Goal: Transaction & Acquisition: Purchase product/service

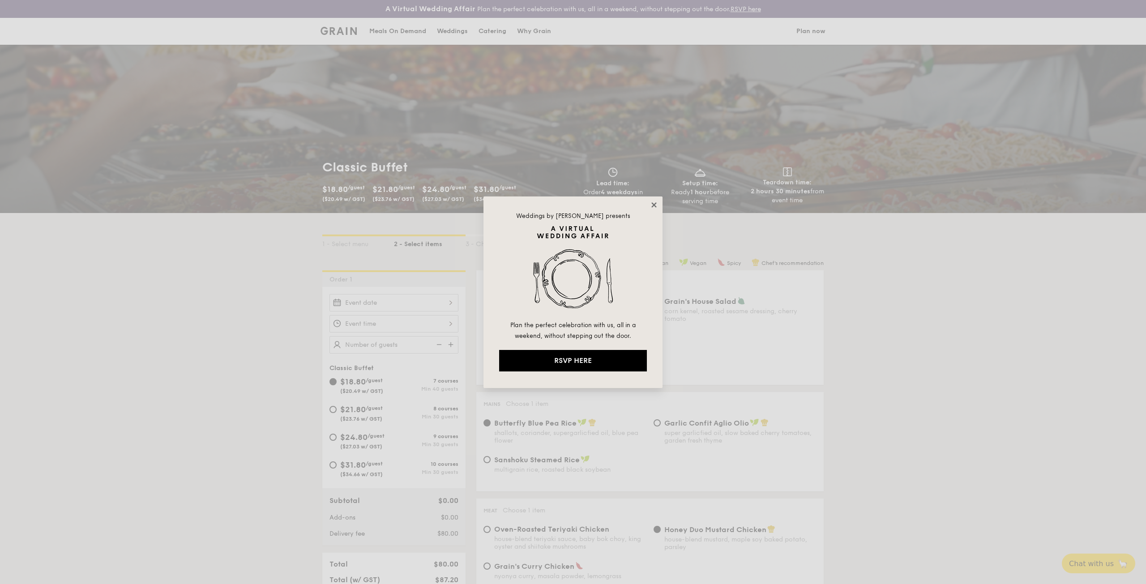
click at [654, 204] on icon at bounding box center [654, 205] width 8 height 8
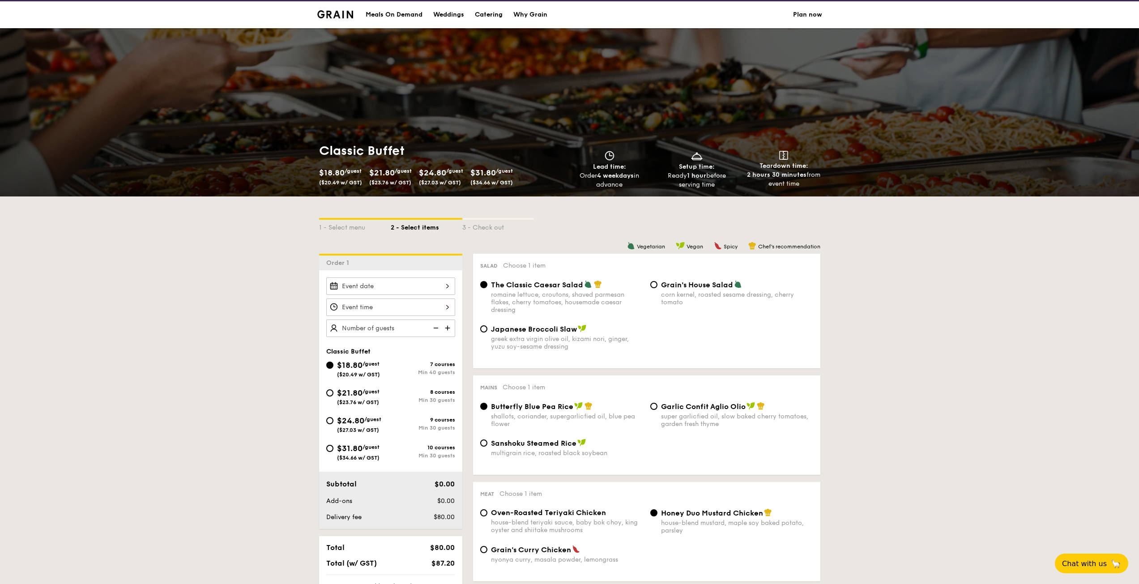
scroll to position [45, 0]
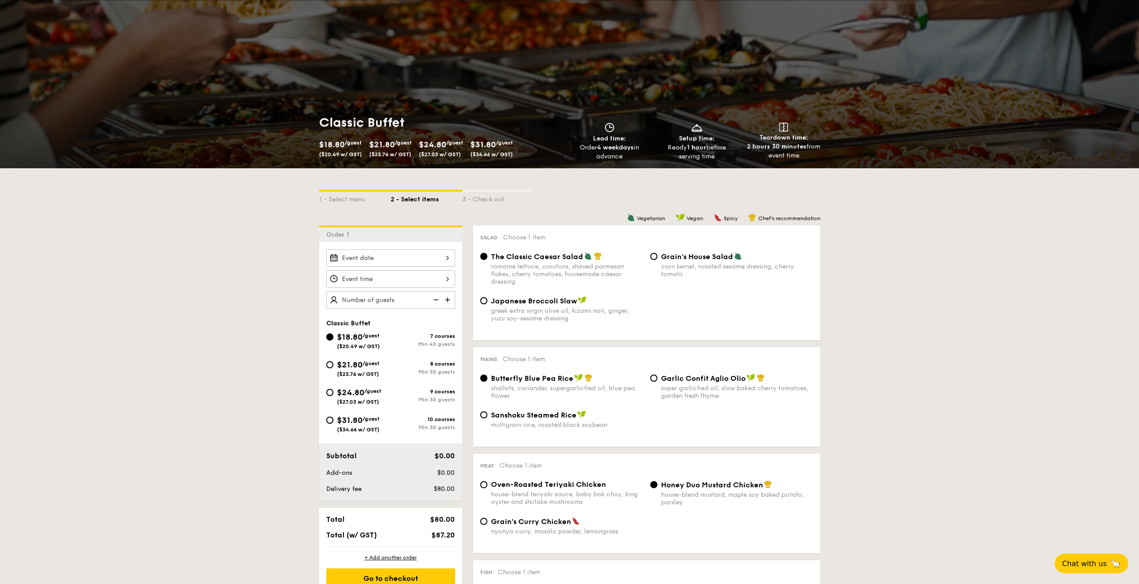
click at [501, 301] on span "Japanese Broccoli Slaw" at bounding box center [534, 301] width 86 height 9
click at [487, 301] on input "Japanese Broccoli Slaw greek extra virgin olive oil, kizami nori, ginger, yuzu …" at bounding box center [483, 300] width 7 height 7
radio input "true"
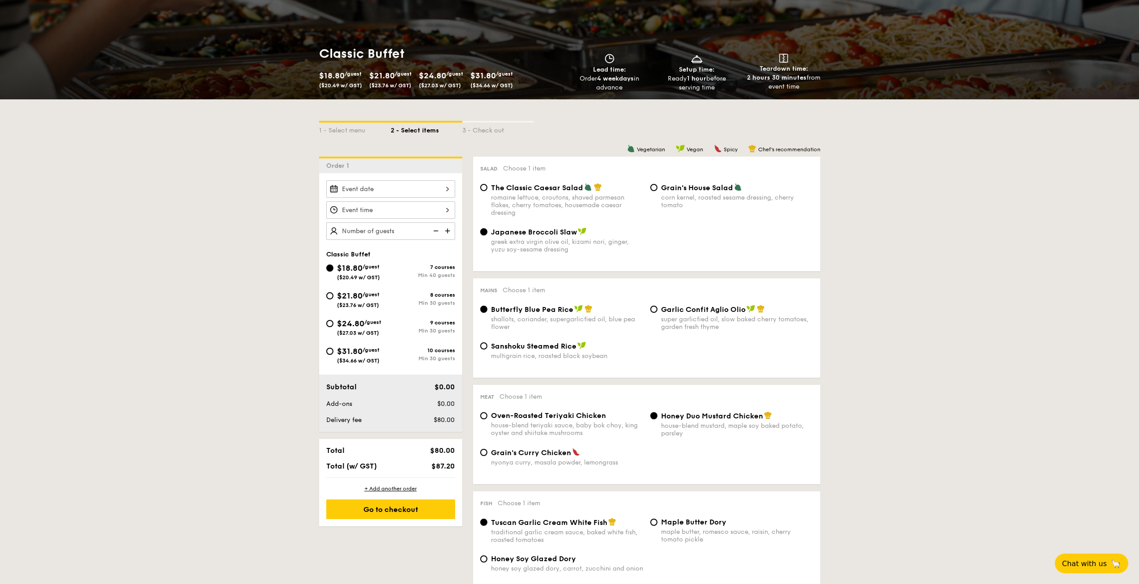
scroll to position [134, 0]
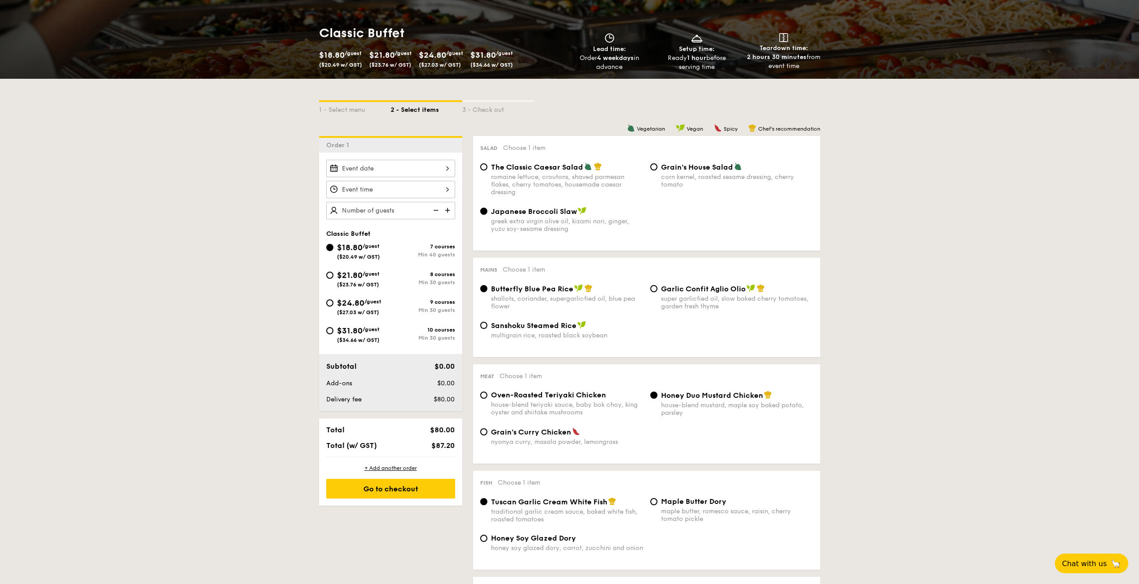
click at [595, 326] on div "Sanshoku Steamed Rice" at bounding box center [567, 325] width 152 height 9
click at [487, 326] on input "Sanshoku Steamed Rice multigrain rice, roasted black soybean" at bounding box center [483, 325] width 7 height 7
radio input "true"
click at [563, 304] on div "shallots, coriander, supergarlicfied oil, blue pea flower" at bounding box center [567, 302] width 152 height 15
click at [487, 292] on input "Butterfly Blue Pea Rice shallots, coriander, supergarlicfied oil, blue pea flow…" at bounding box center [483, 288] width 7 height 7
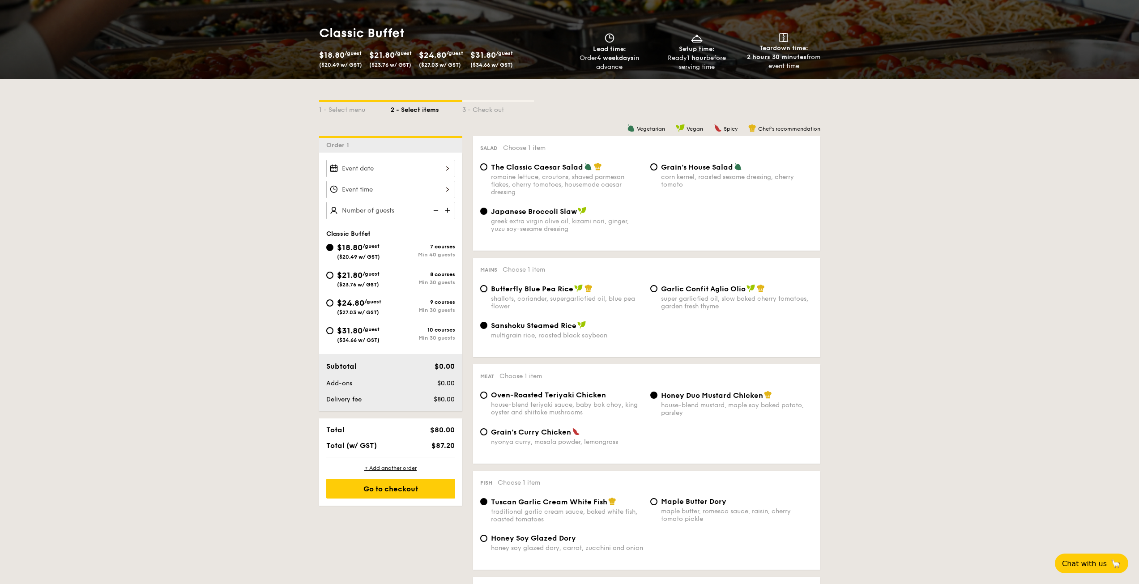
radio input "true"
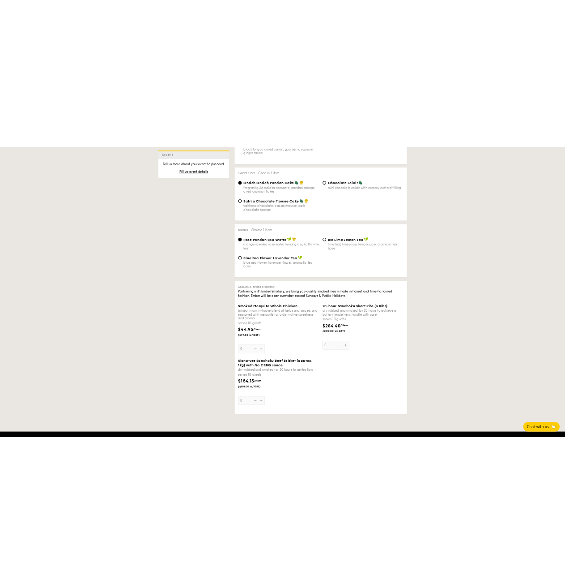
scroll to position [806, 0]
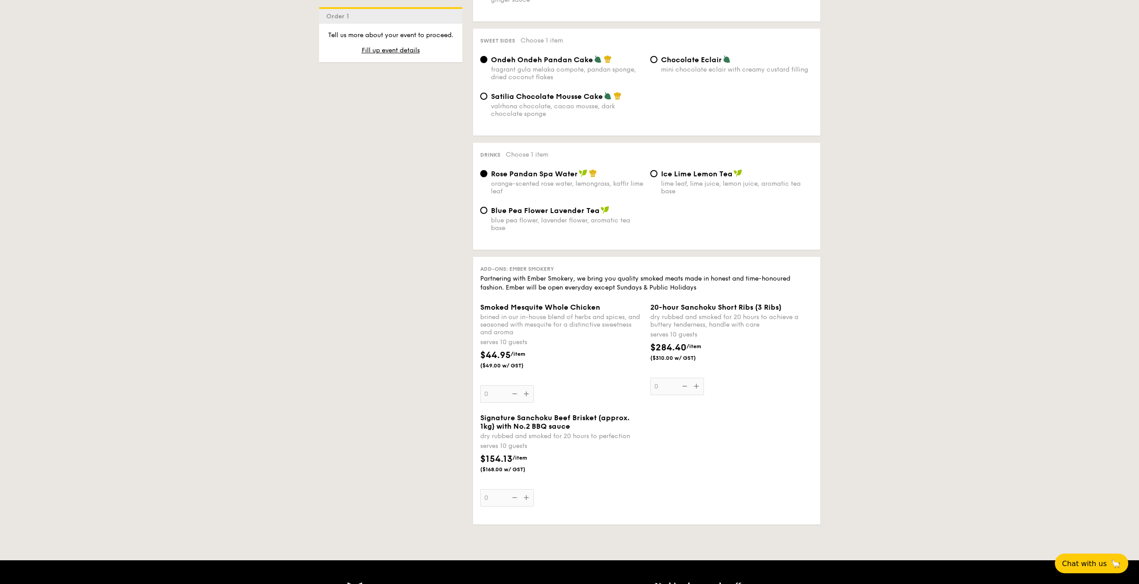
click at [751, 465] on div "Signature Sanchoku Beef Brisket (approx. 1kg) with No.2 BBQ sauce dry rubbed an…" at bounding box center [647, 466] width 340 height 104
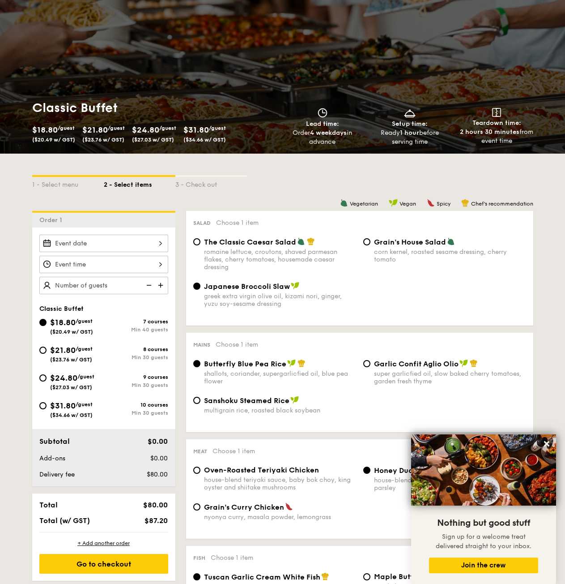
scroll to position [0, 0]
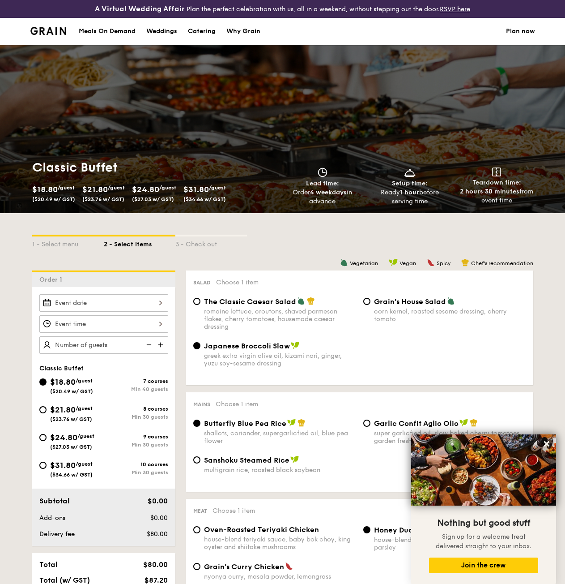
click at [411, 187] on span "Setup time:" at bounding box center [410, 183] width 36 height 8
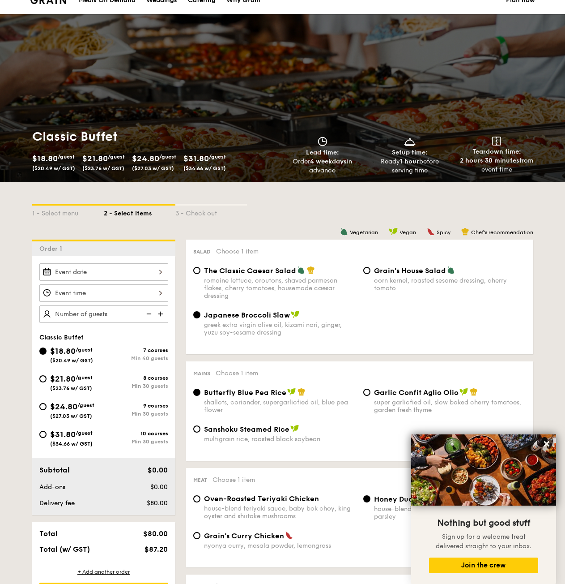
scroll to position [45, 0]
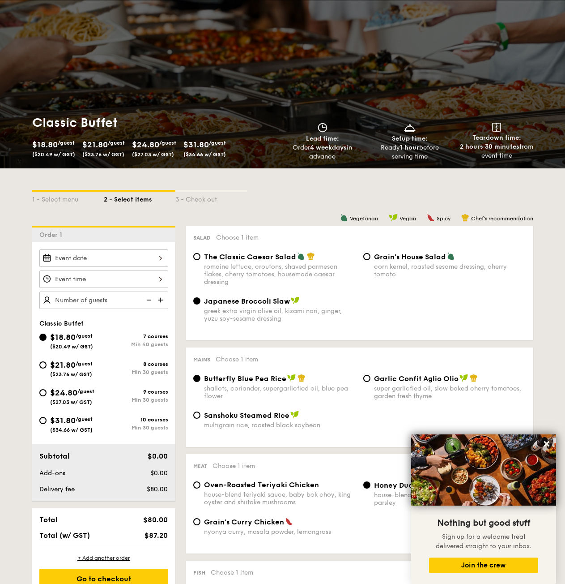
click at [99, 377] on div "$21.80 /guest ($23.76 w/ GST)" at bounding box center [71, 367] width 64 height 19
click at [47, 368] on input "$21.80 /guest ($23.76 w/ GST) 8 courses Min 30 guests" at bounding box center [42, 364] width 7 height 7
radio input "true"
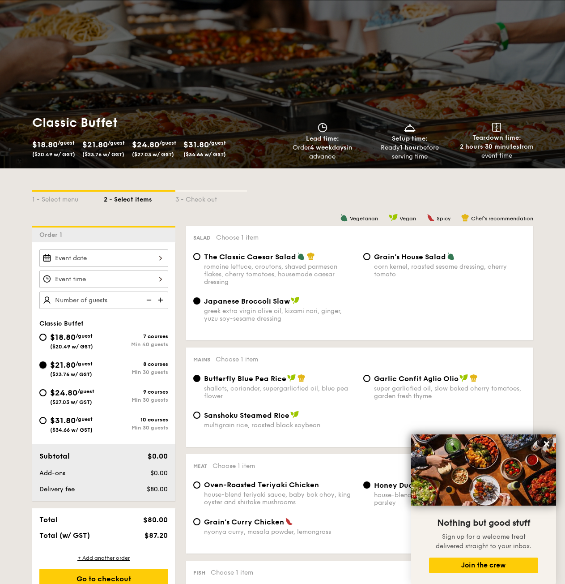
radio input "true"
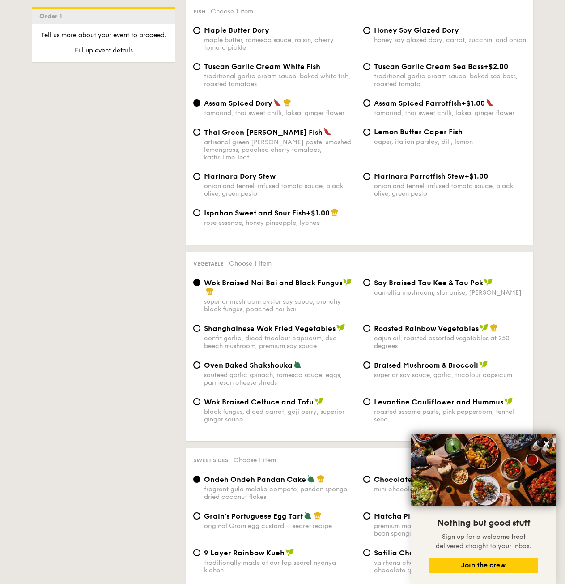
scroll to position [903, 0]
